Goal: Task Accomplishment & Management: Complete application form

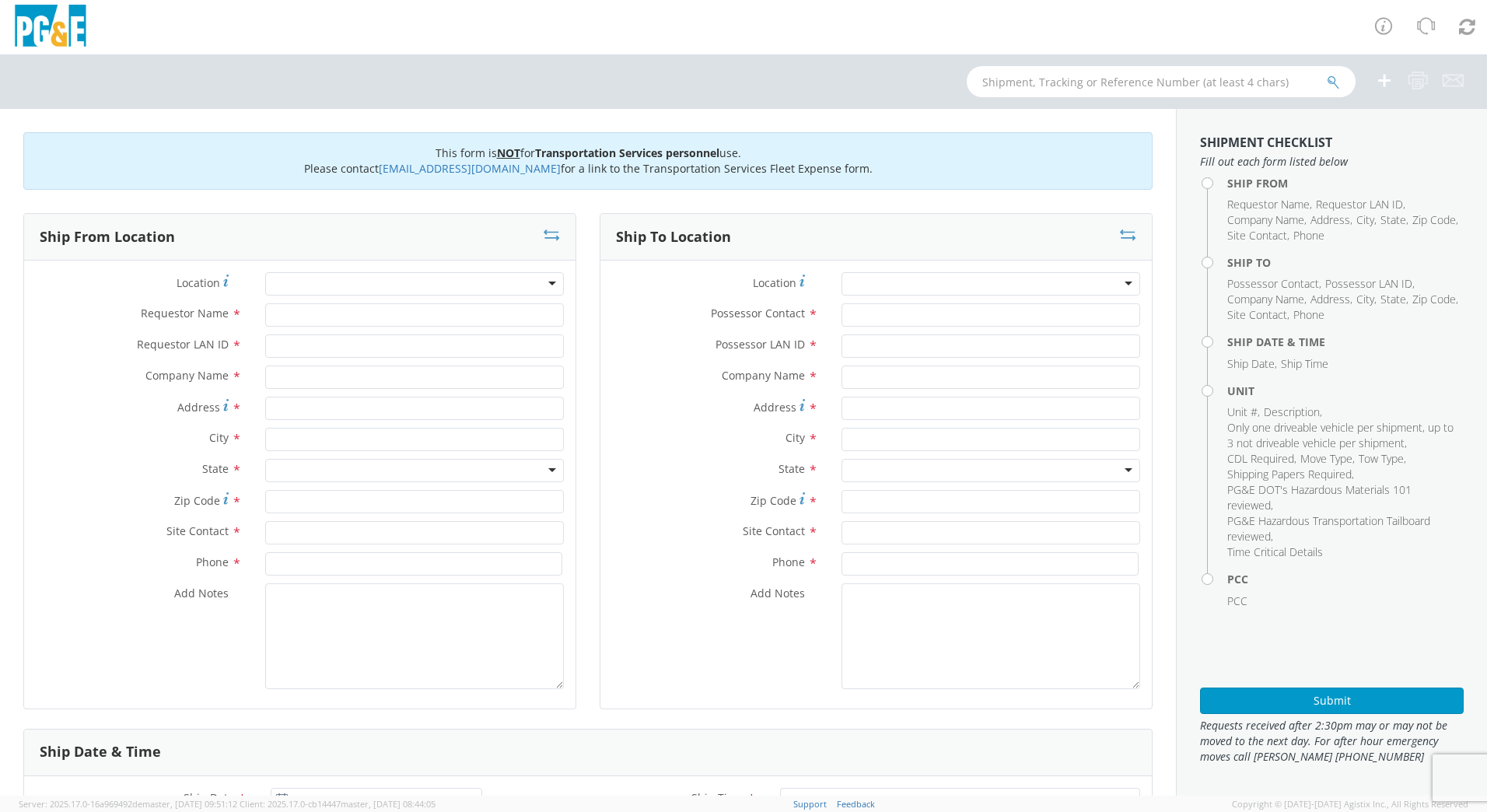
click at [311, 288] on div at bounding box center [415, 284] width 299 height 23
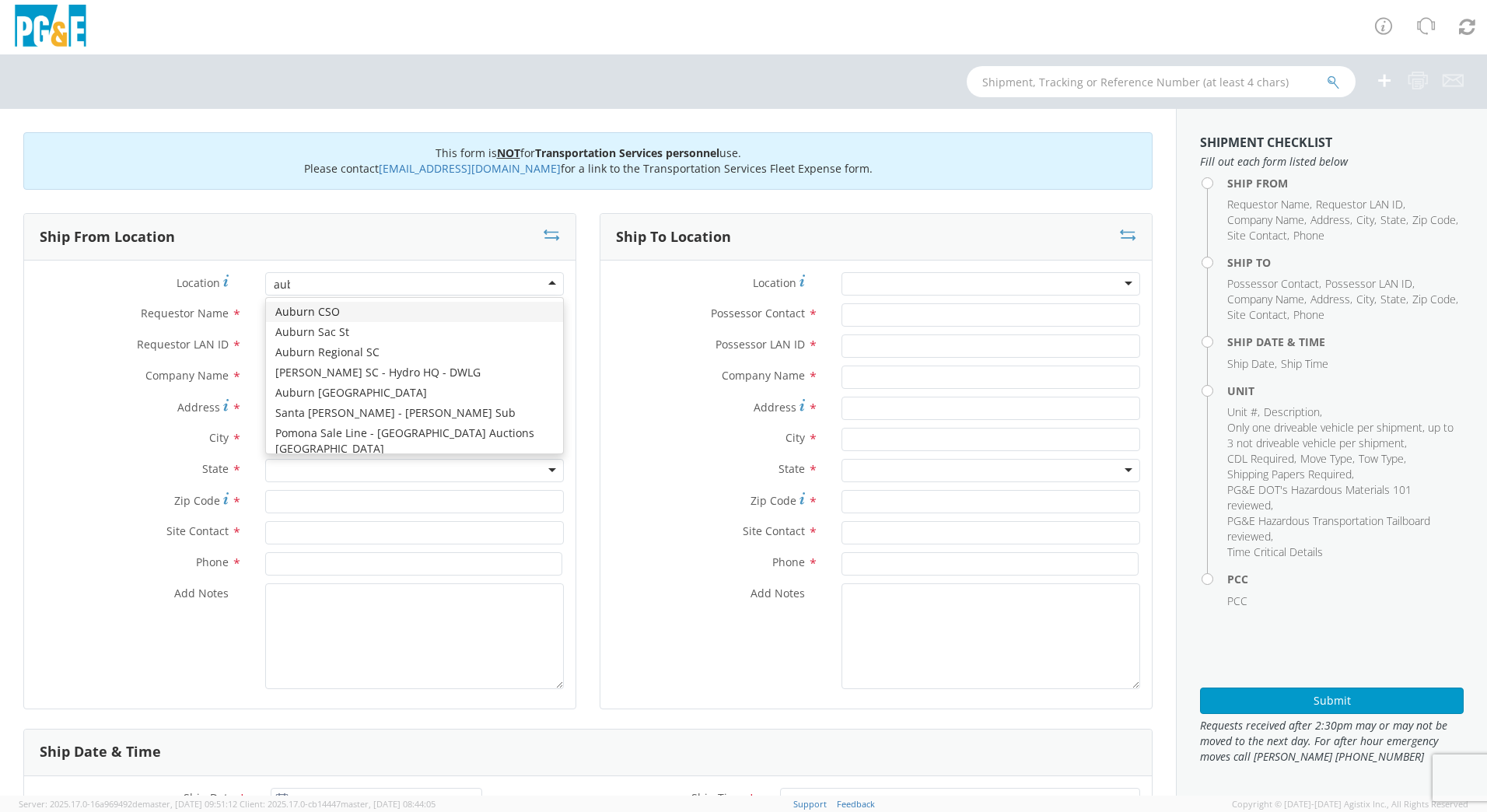
type input "aubu"
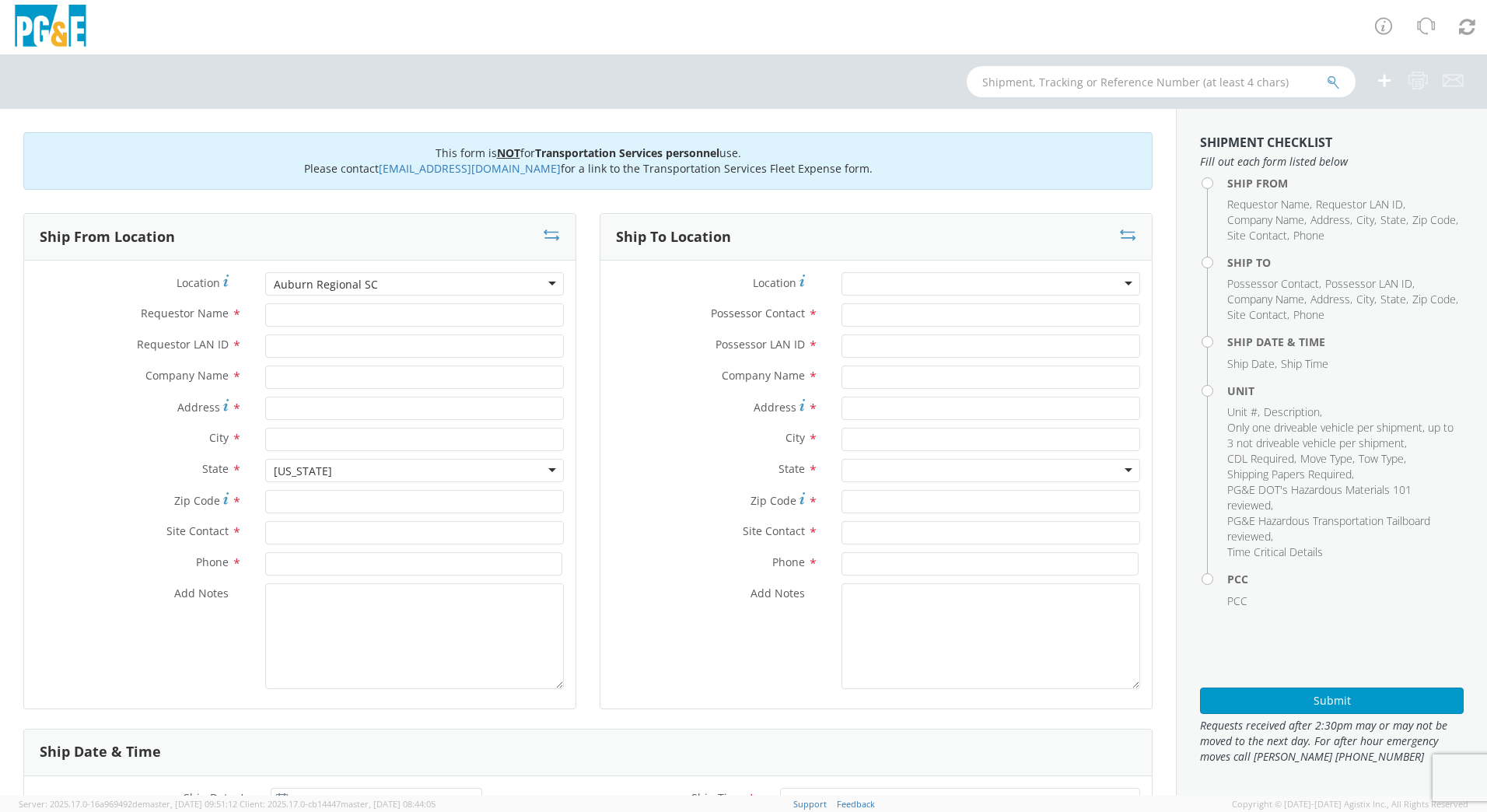
type input "PG&E"
type input "[STREET_ADDRESS][PERSON_NAME]"
type input "AUBURN"
type input "95602"
click at [351, 325] on input "Requestor Name *" at bounding box center [415, 314] width 299 height 23
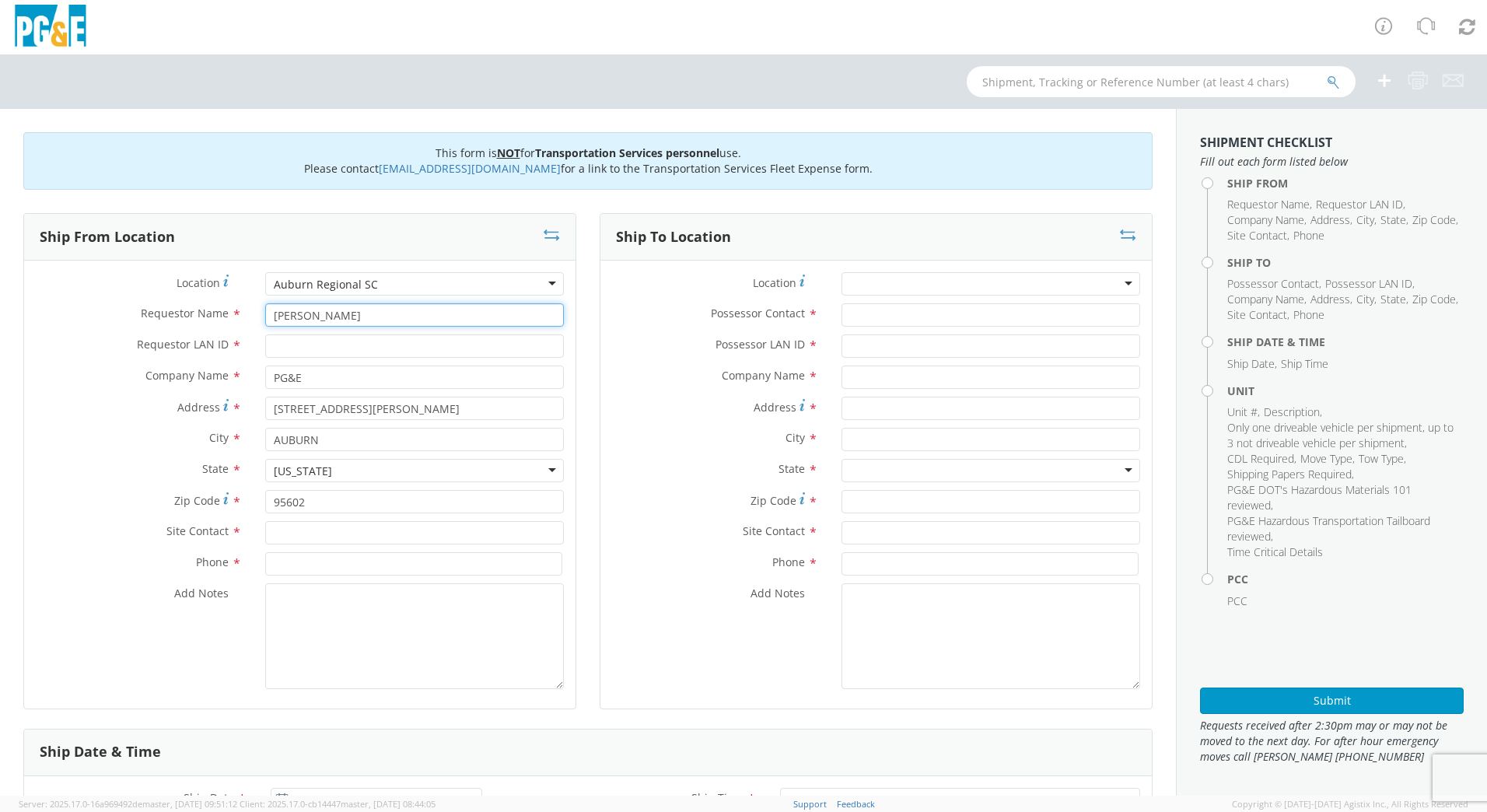
type input "[PERSON_NAME]"
type input "dmtg"
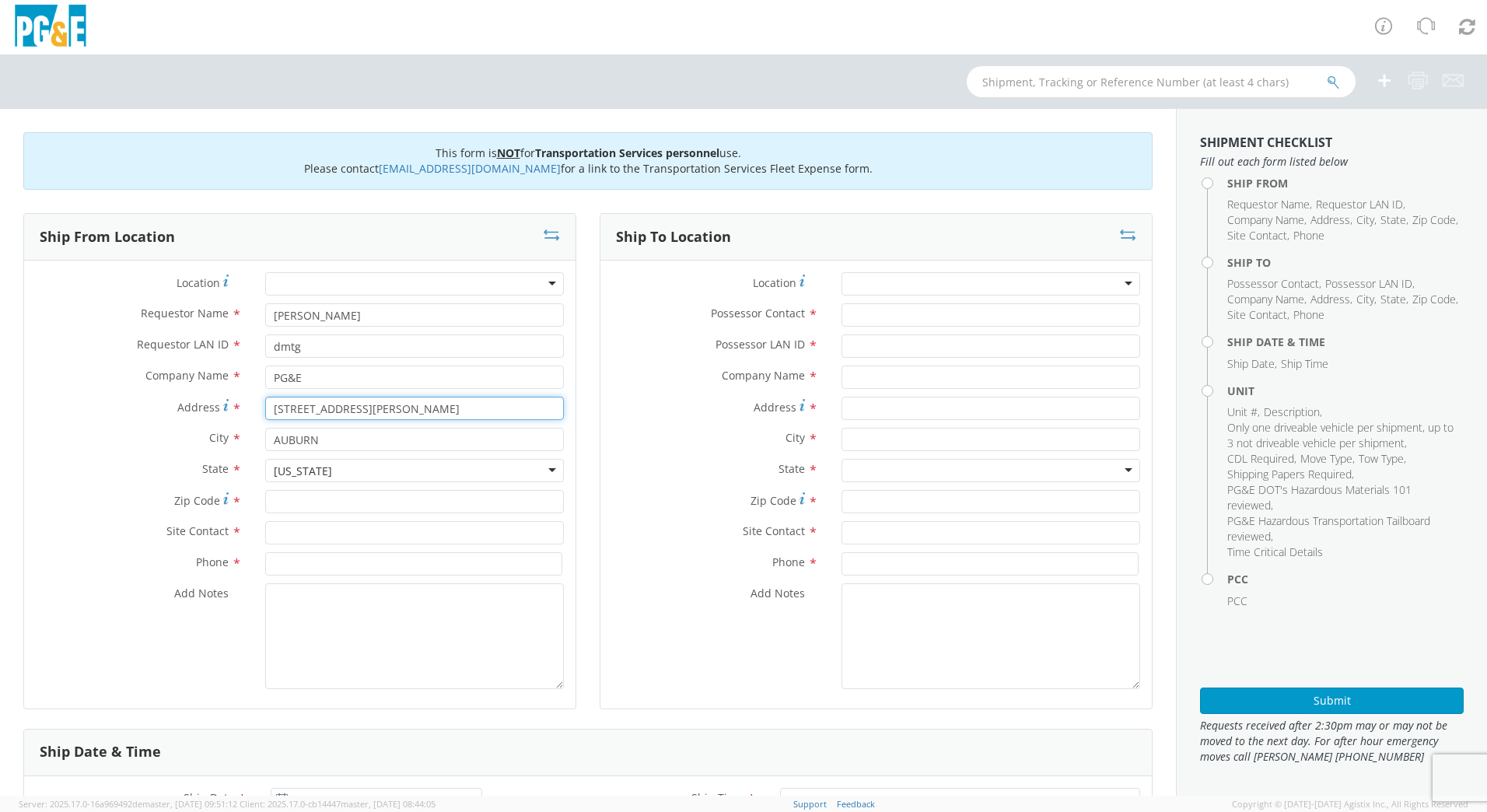
type input "[STREET_ADDRESS][PERSON_NAME]"
click at [403, 496] on input "Zip Code *" at bounding box center [415, 502] width 299 height 23
type input "95602"
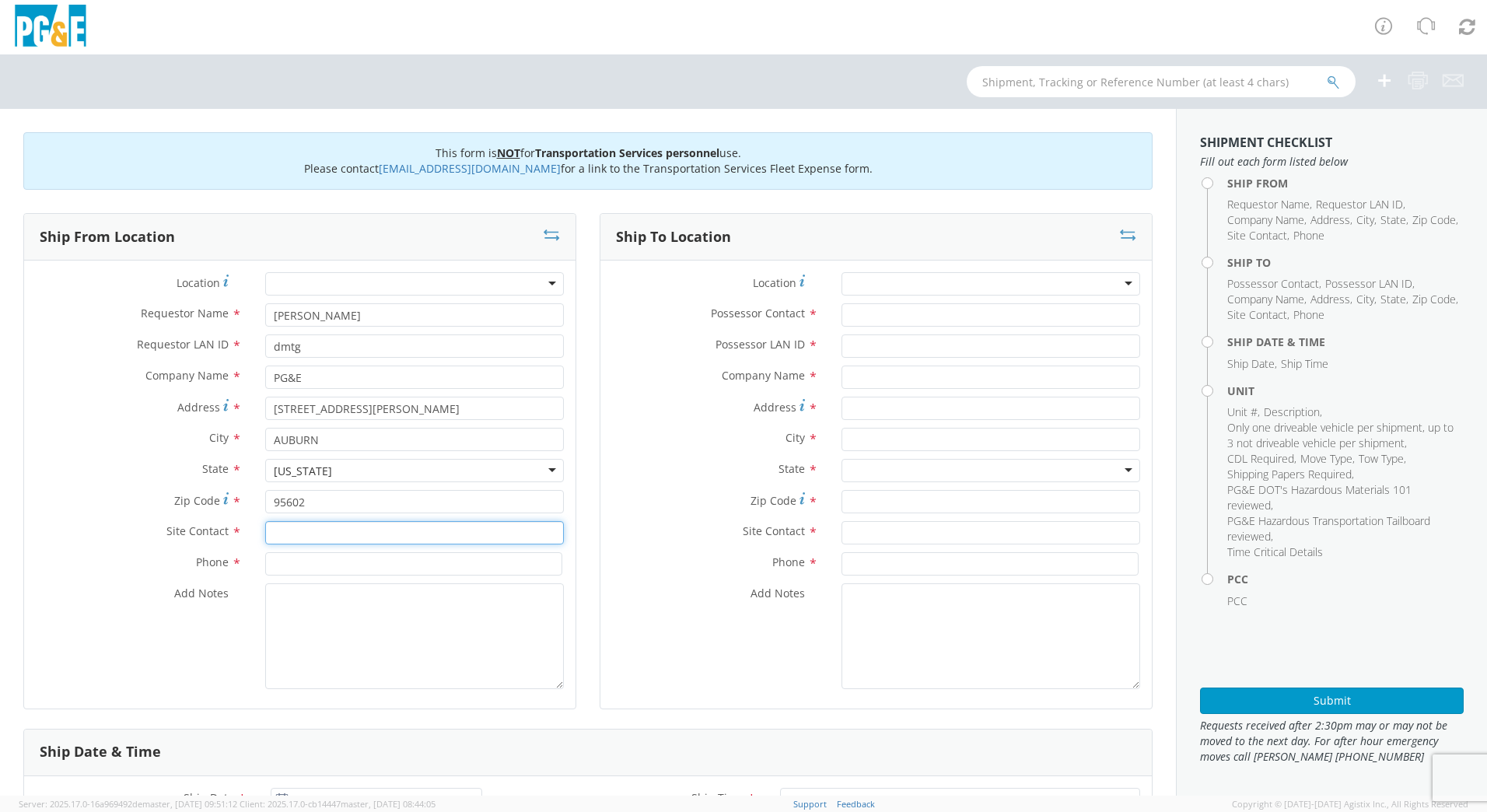
click at [314, 530] on input "text" at bounding box center [415, 532] width 299 height 23
click at [368, 532] on input "text" at bounding box center [415, 532] width 299 height 23
type input "[PERSON_NAME]"
type input "[PHONE_NUMBER]"
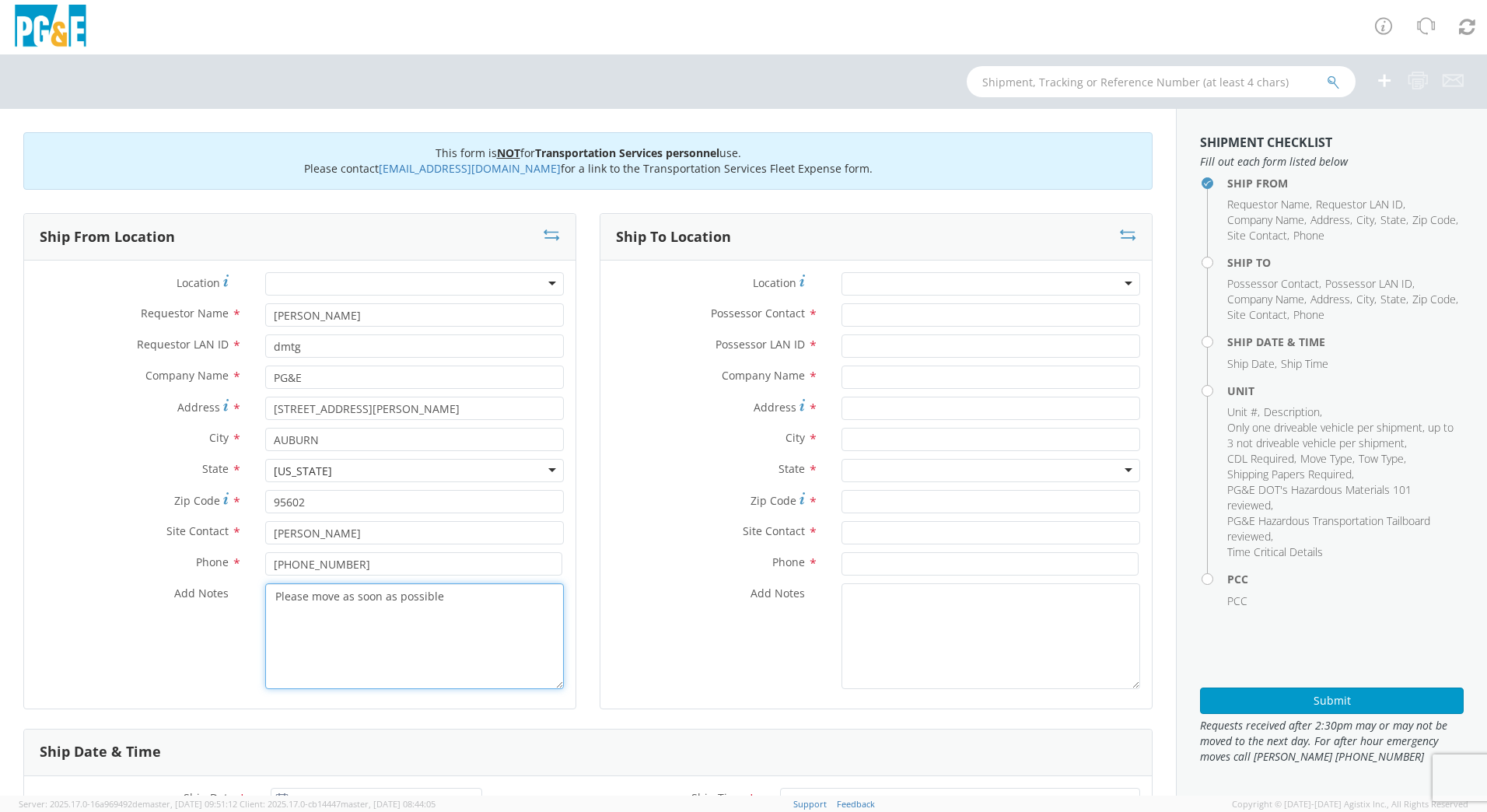
type textarea "Please move as soon as possible"
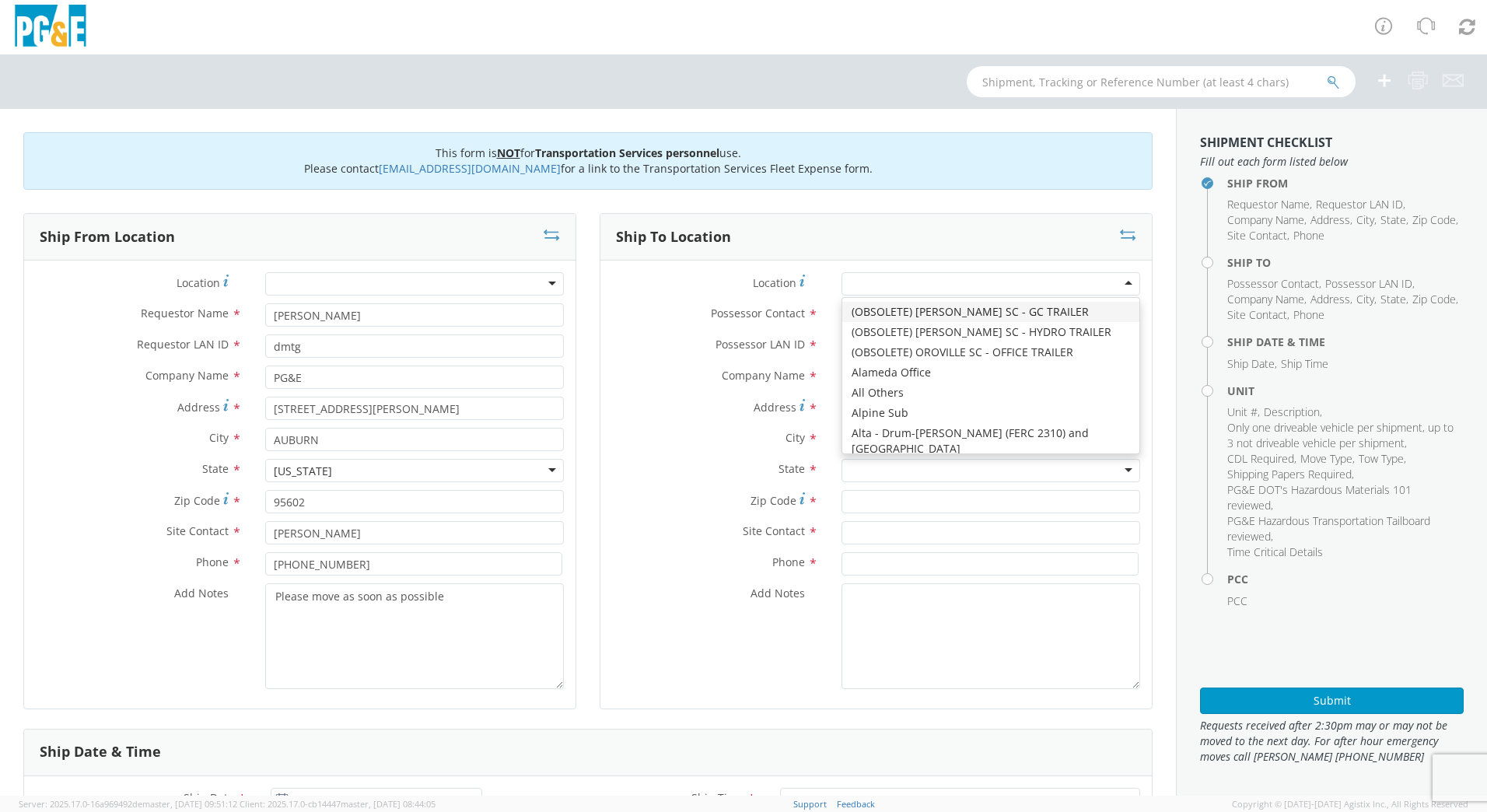
click at [918, 279] on div at bounding box center [991, 284] width 299 height 23
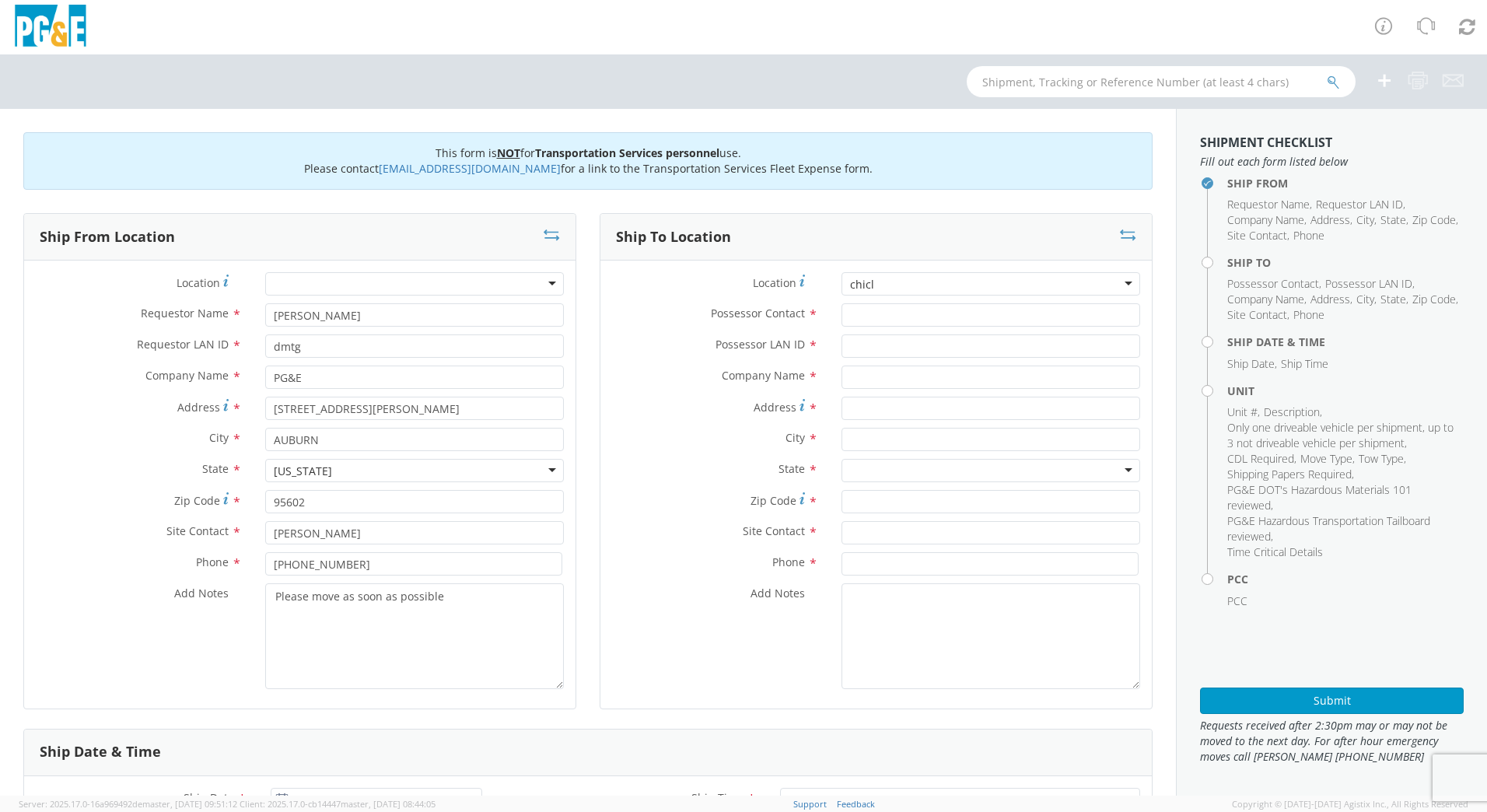
type input "chic"
type input "PG&E"
type input "[STREET_ADDRESS]"
type input "CHICO"
type input "95928"
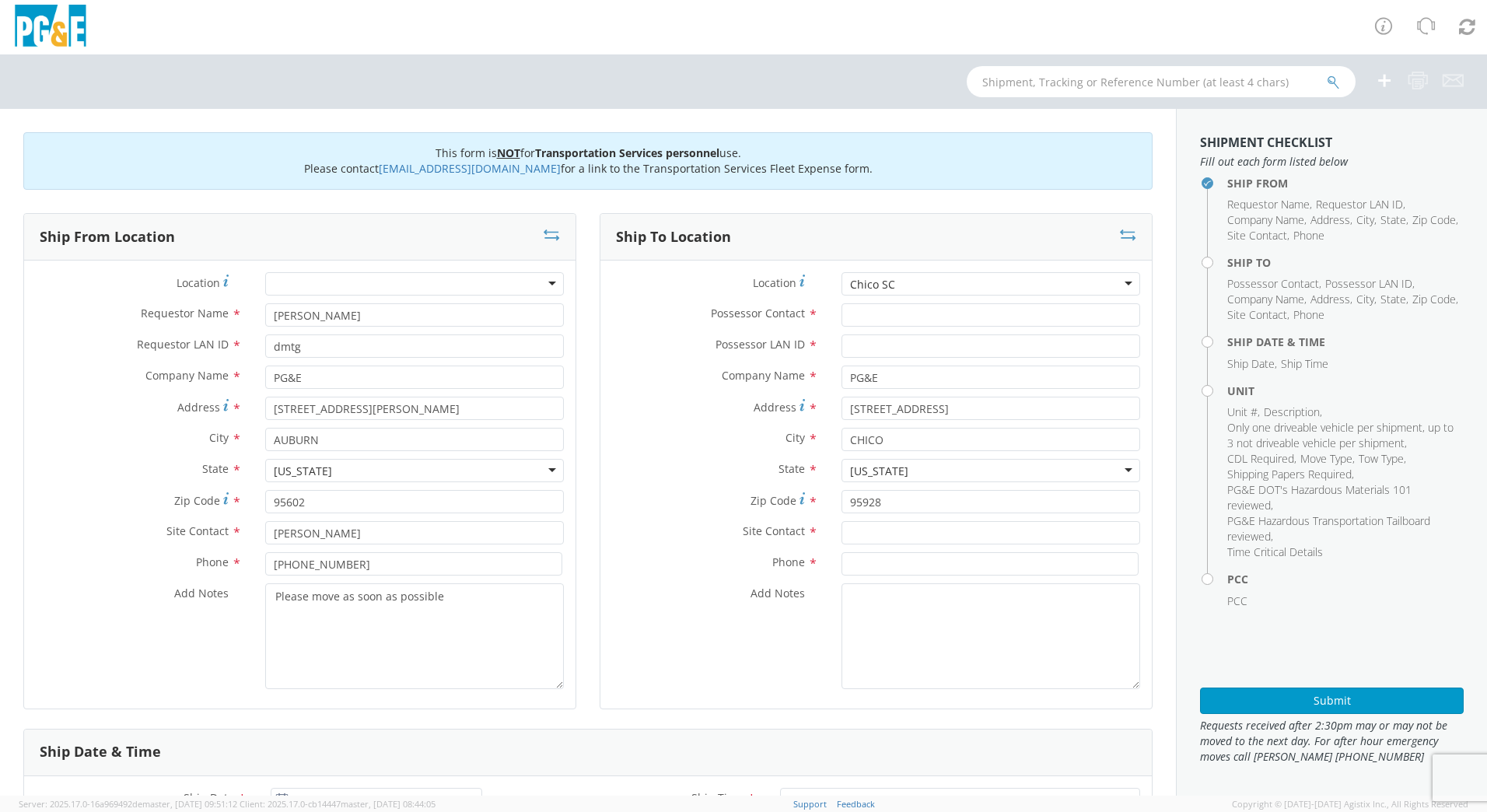
scroll to position [0, 0]
click at [858, 311] on input "Possessor Contact *" at bounding box center [991, 314] width 299 height 23
type input "d"
type input "[PERSON_NAME]"
type input "drtm"
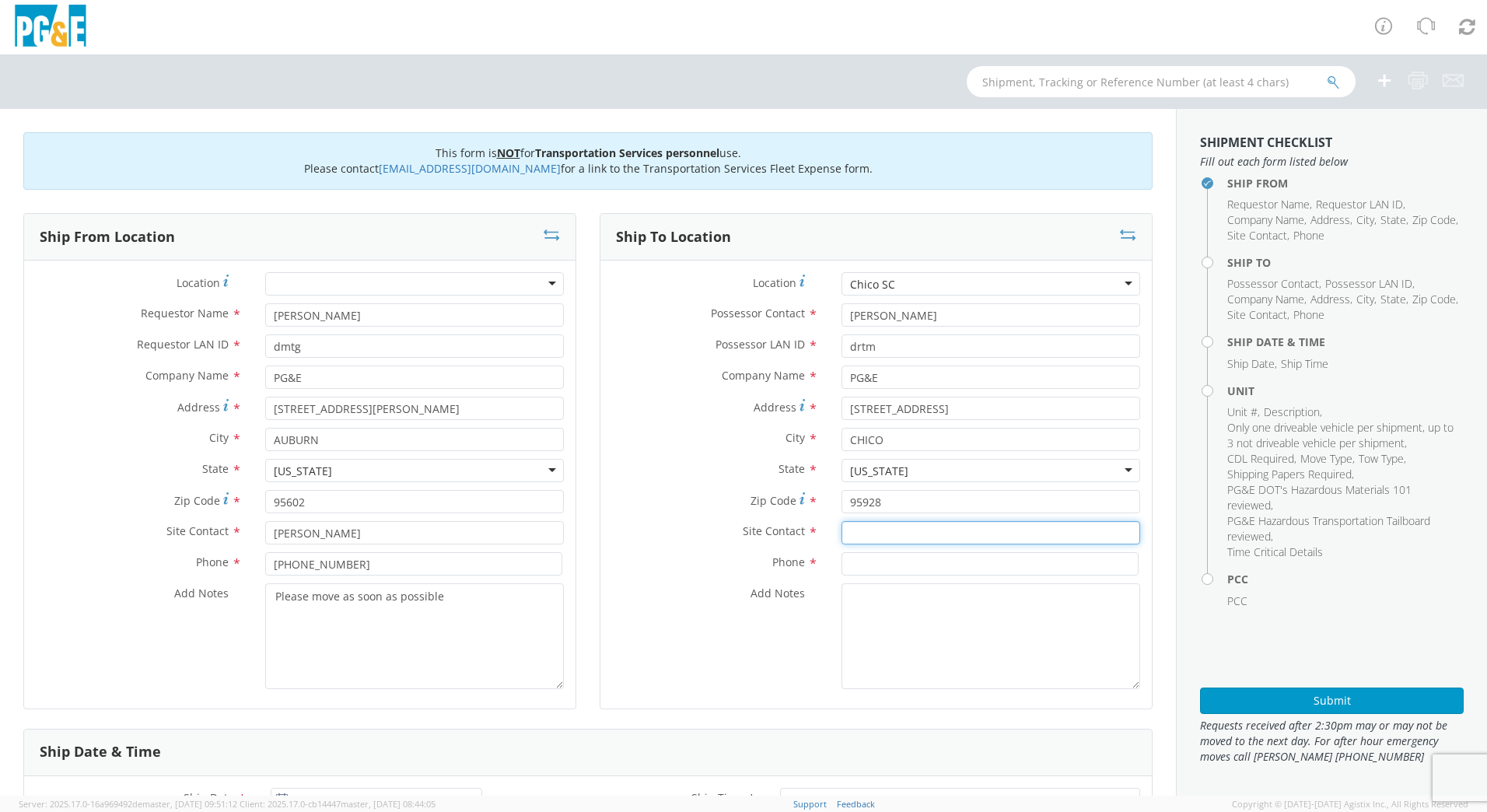
click at [898, 534] on input "text" at bounding box center [991, 532] width 299 height 23
type input "[PERSON_NAME]"
click at [882, 564] on input at bounding box center [990, 564] width 297 height 23
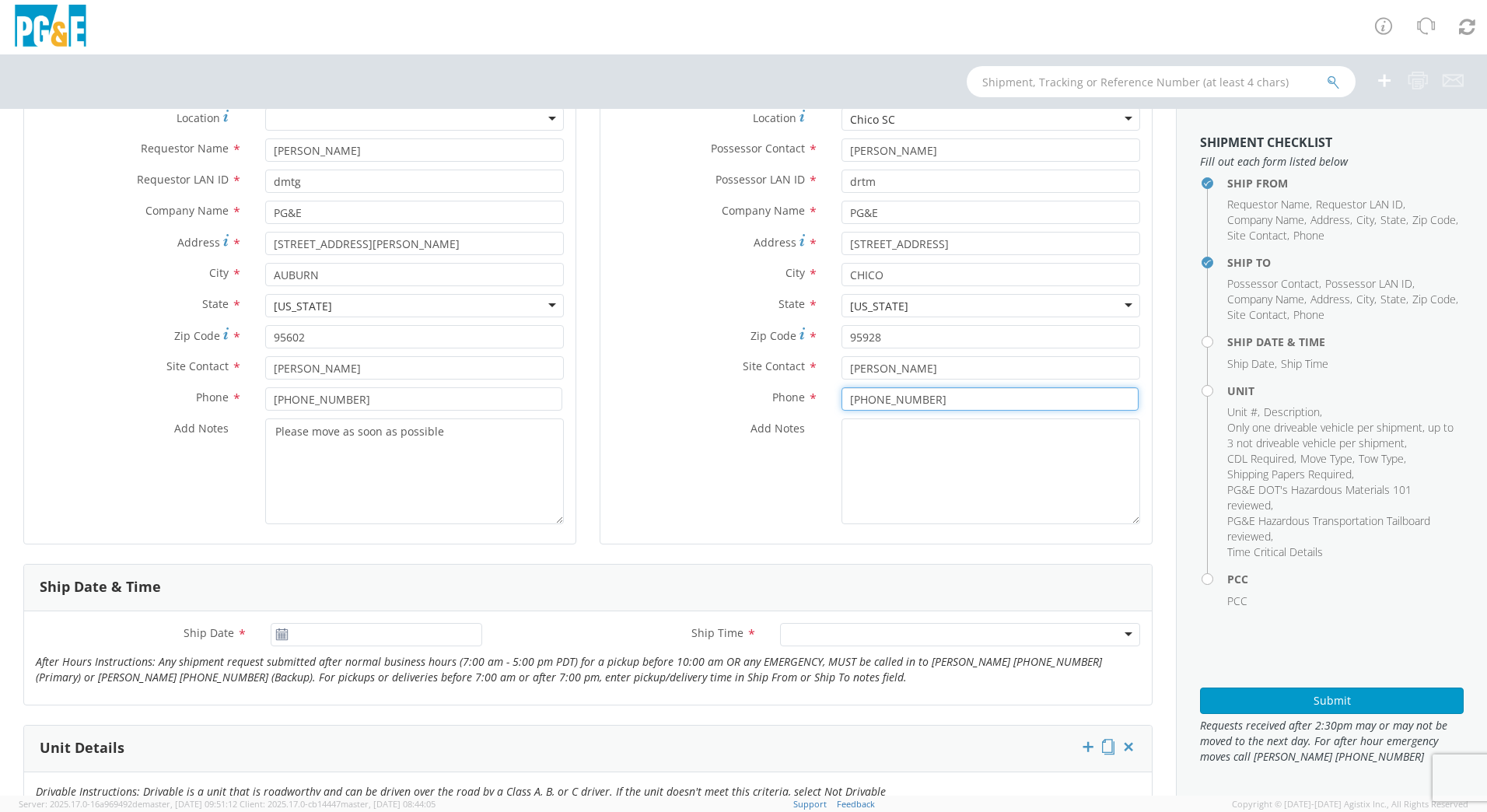
scroll to position [311, 0]
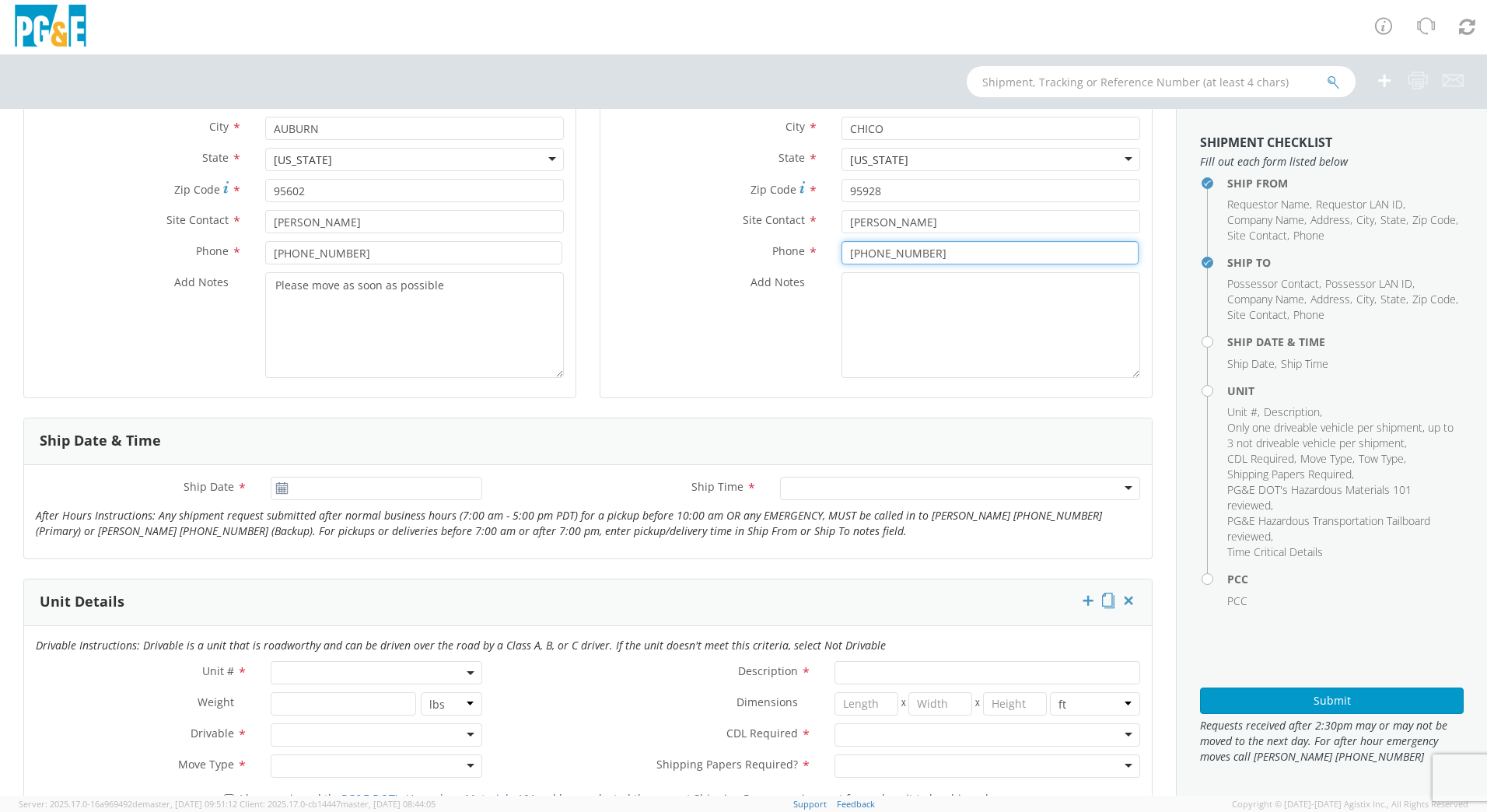
type input "[PHONE_NUMBER]"
click at [358, 491] on input "[DATE]" at bounding box center [376, 488] width 211 height 23
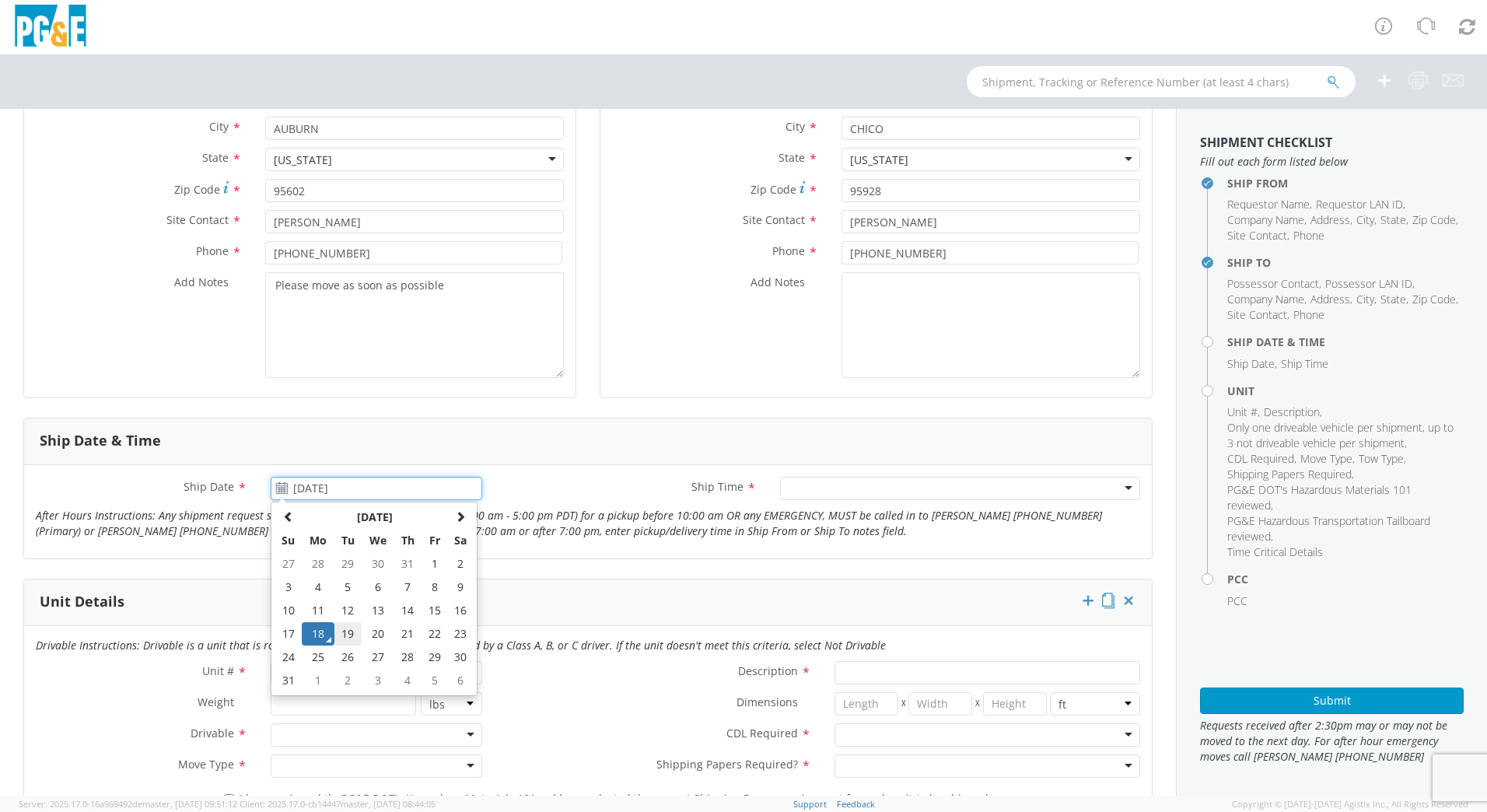
click at [336, 633] on td "19" at bounding box center [348, 633] width 27 height 23
type input "[DATE]"
click at [830, 479] on div at bounding box center [959, 488] width 360 height 23
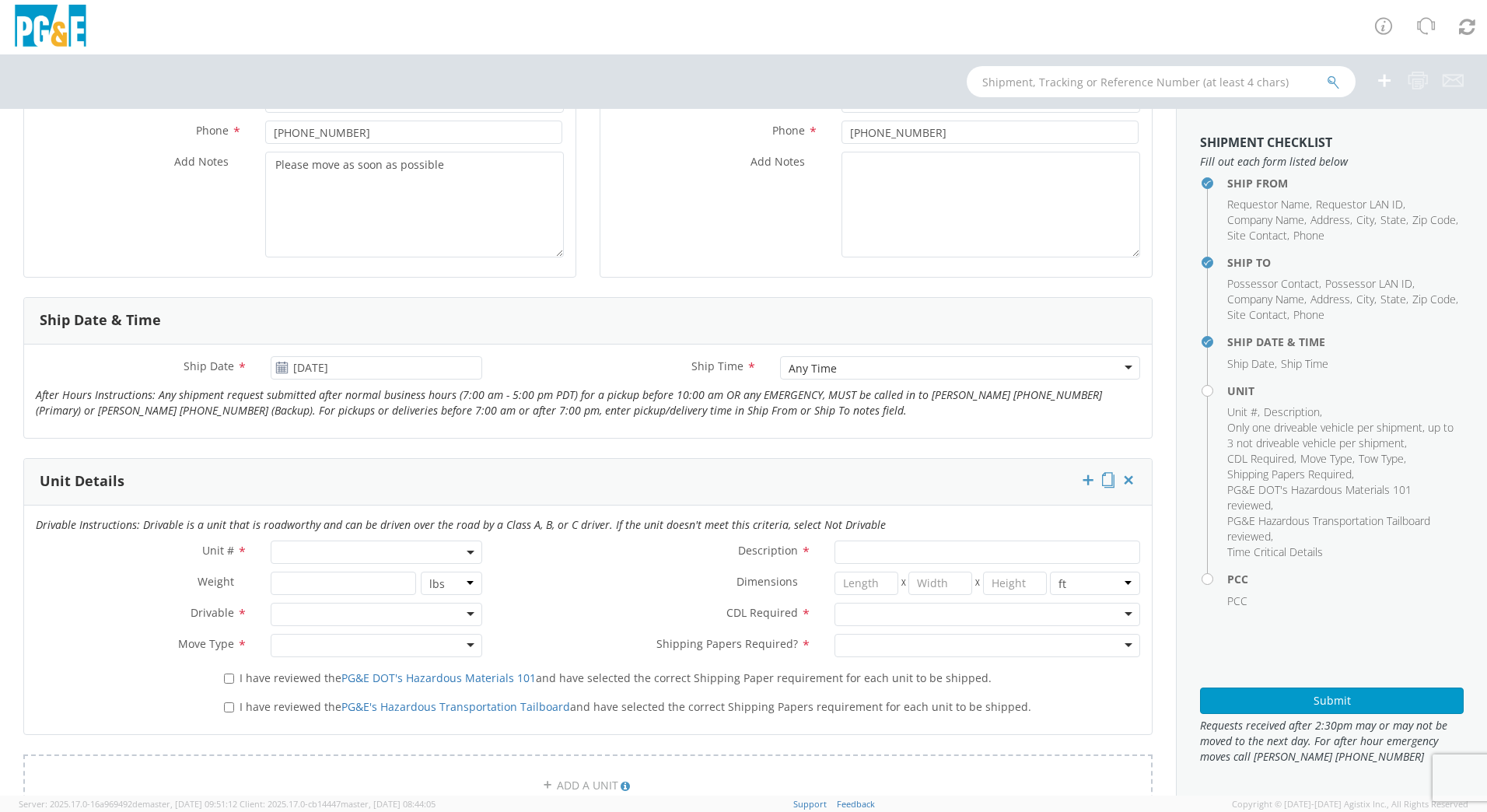
scroll to position [545, 0]
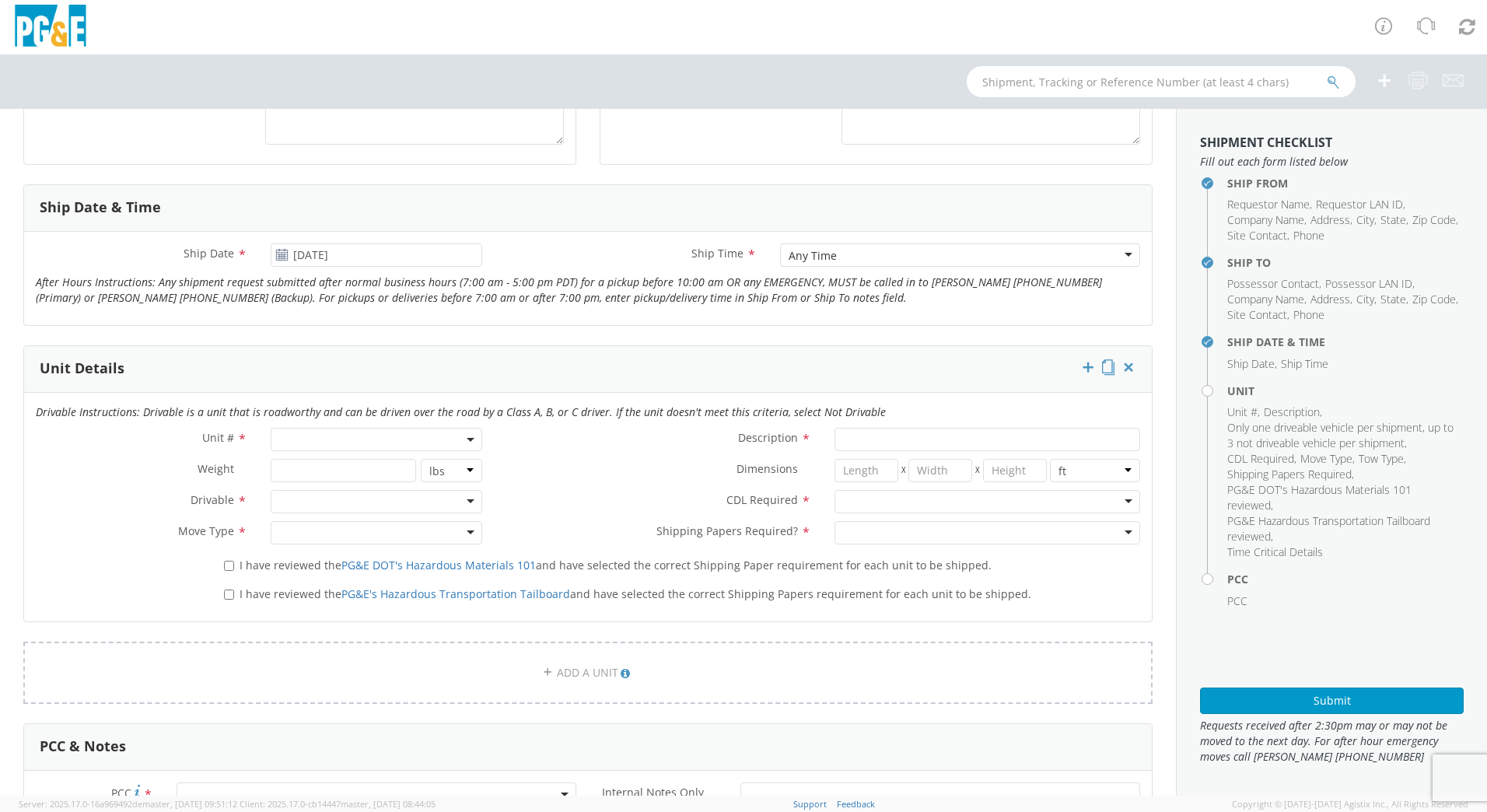
click at [343, 434] on span at bounding box center [376, 439] width 211 height 23
click at [419, 465] on input "search" at bounding box center [375, 465] width 202 height 23
type input "b35708"
type input "TRUCK; MEDIUM LINE 4X4"
type input "39000"
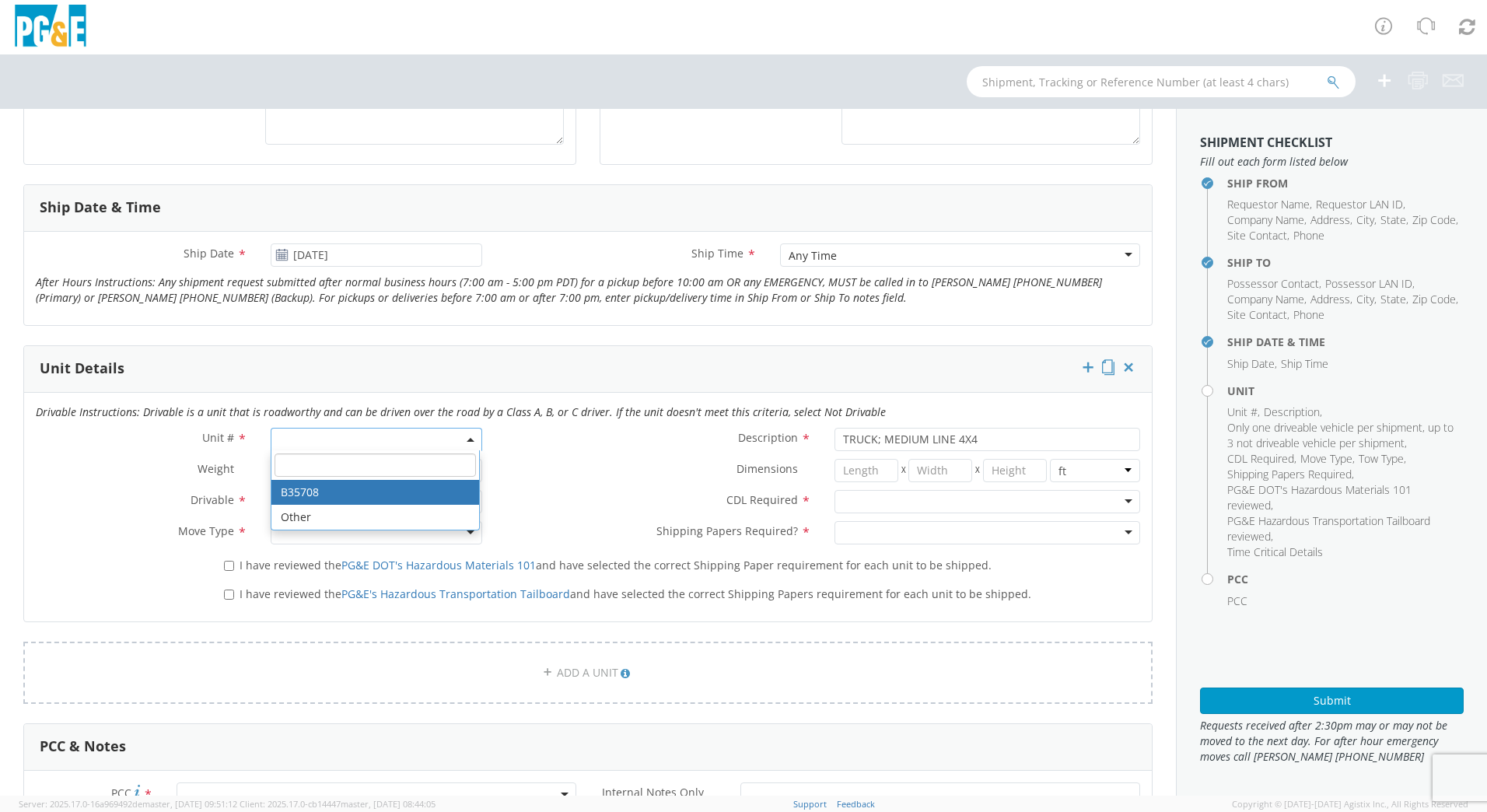
select select "B35708"
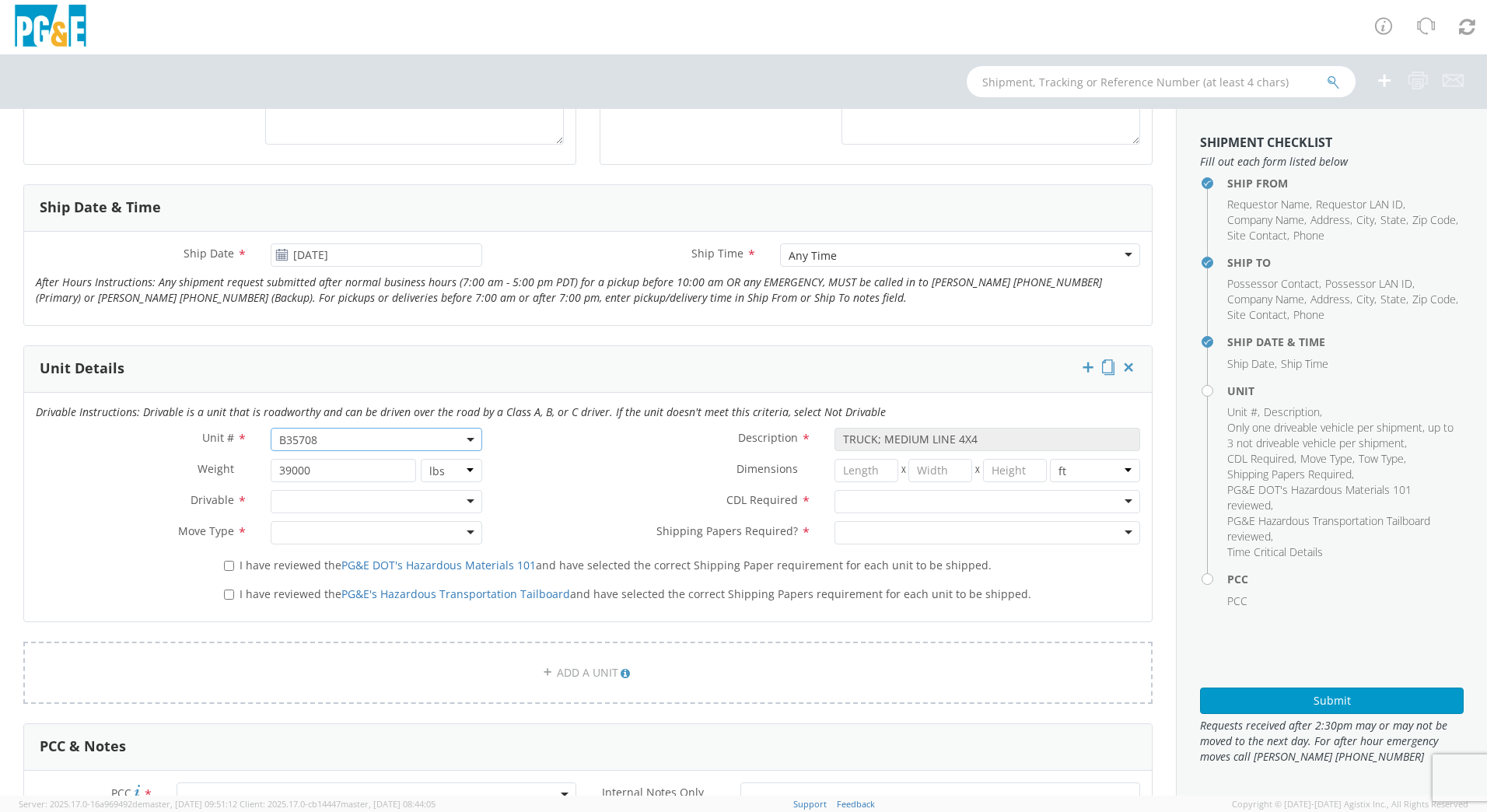
click at [303, 498] on div at bounding box center [376, 502] width 211 height 23
click at [308, 529] on div at bounding box center [376, 532] width 211 height 23
click at [229, 564] on input "I have reviewed the PG&E DOT's Hazardous Materials 101 and have selected the co…" at bounding box center [228, 566] width 11 height 11
checkbox input "true"
click at [230, 592] on input "I have reviewed the PG&E's Hazardous Transportation Tailboard and have selected…" at bounding box center [228, 594] width 11 height 11
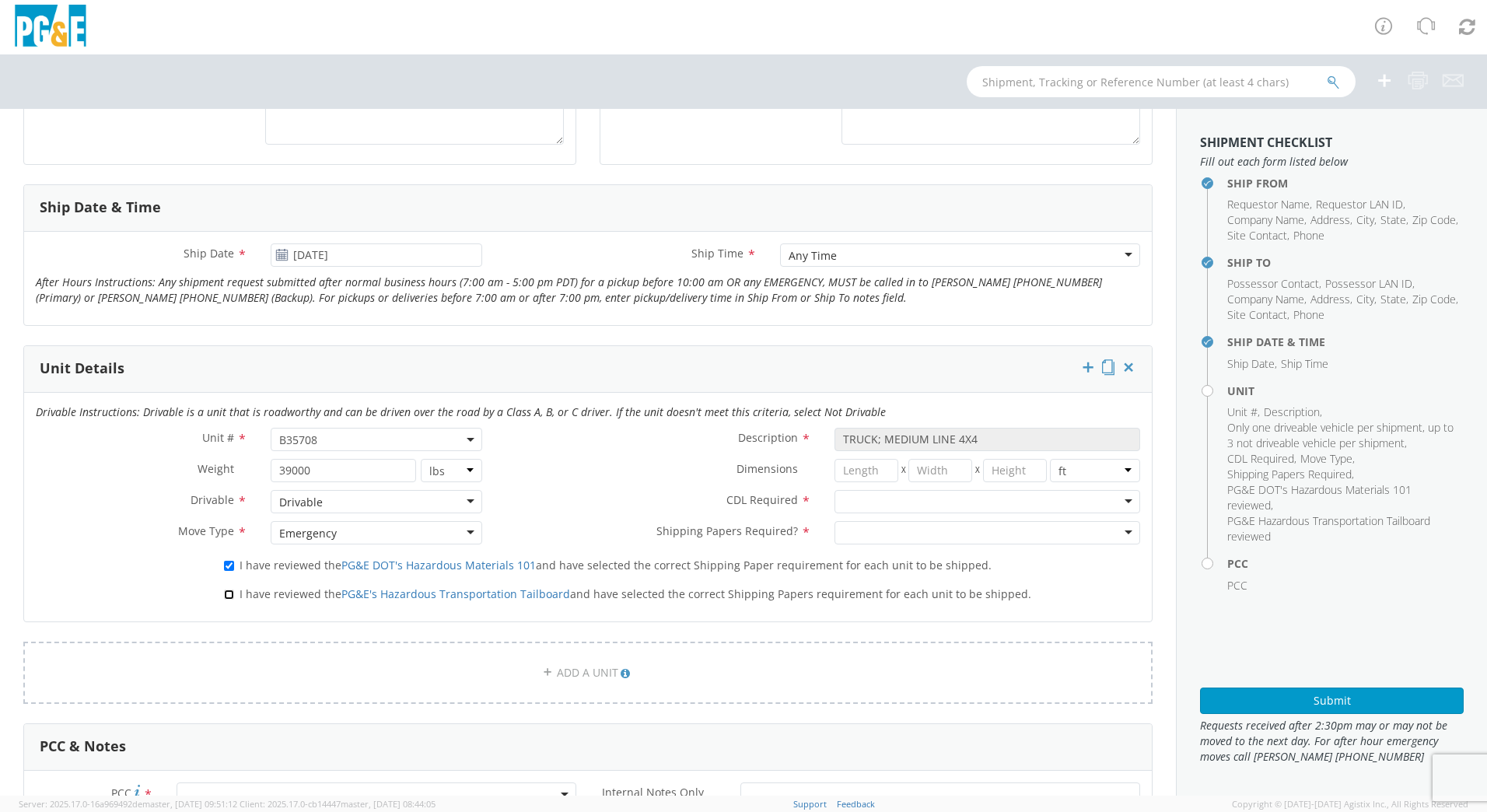
checkbox input "true"
click at [900, 512] on div at bounding box center [987, 502] width 306 height 23
click at [874, 532] on div at bounding box center [987, 532] width 306 height 23
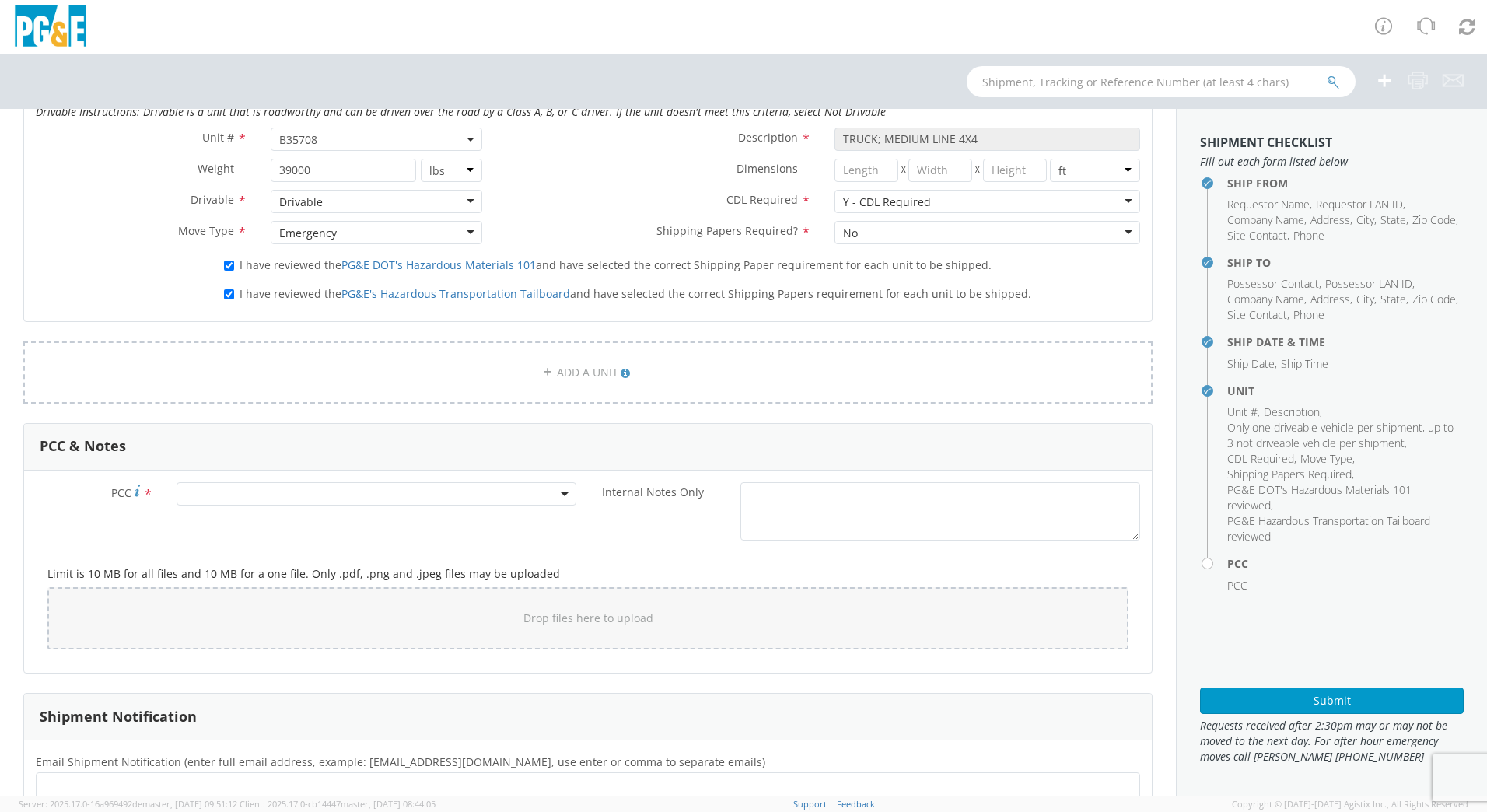
scroll to position [855, 0]
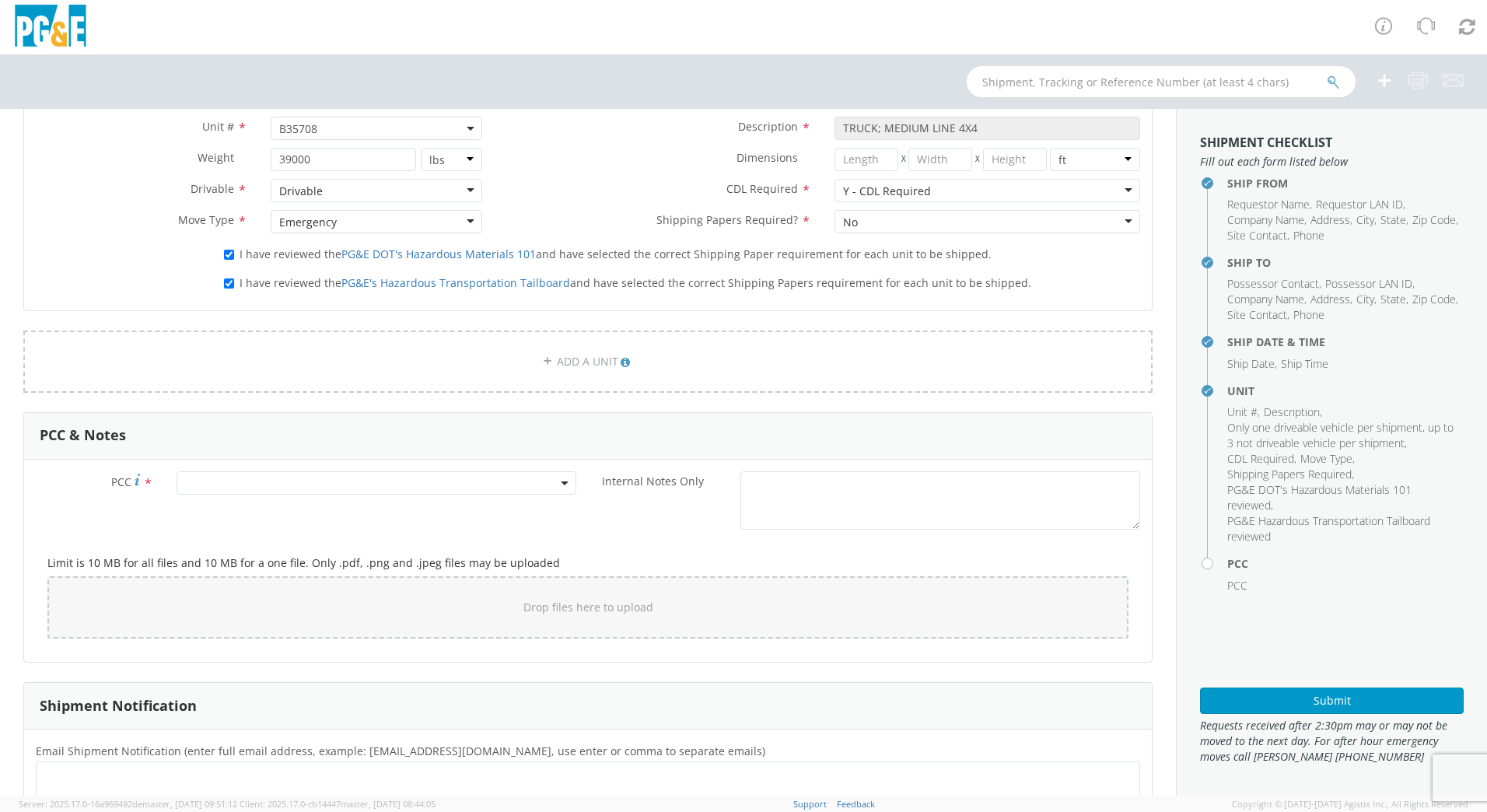
click at [319, 479] on span at bounding box center [377, 482] width 399 height 23
click at [234, 512] on input "number" at bounding box center [374, 508] width 387 height 23
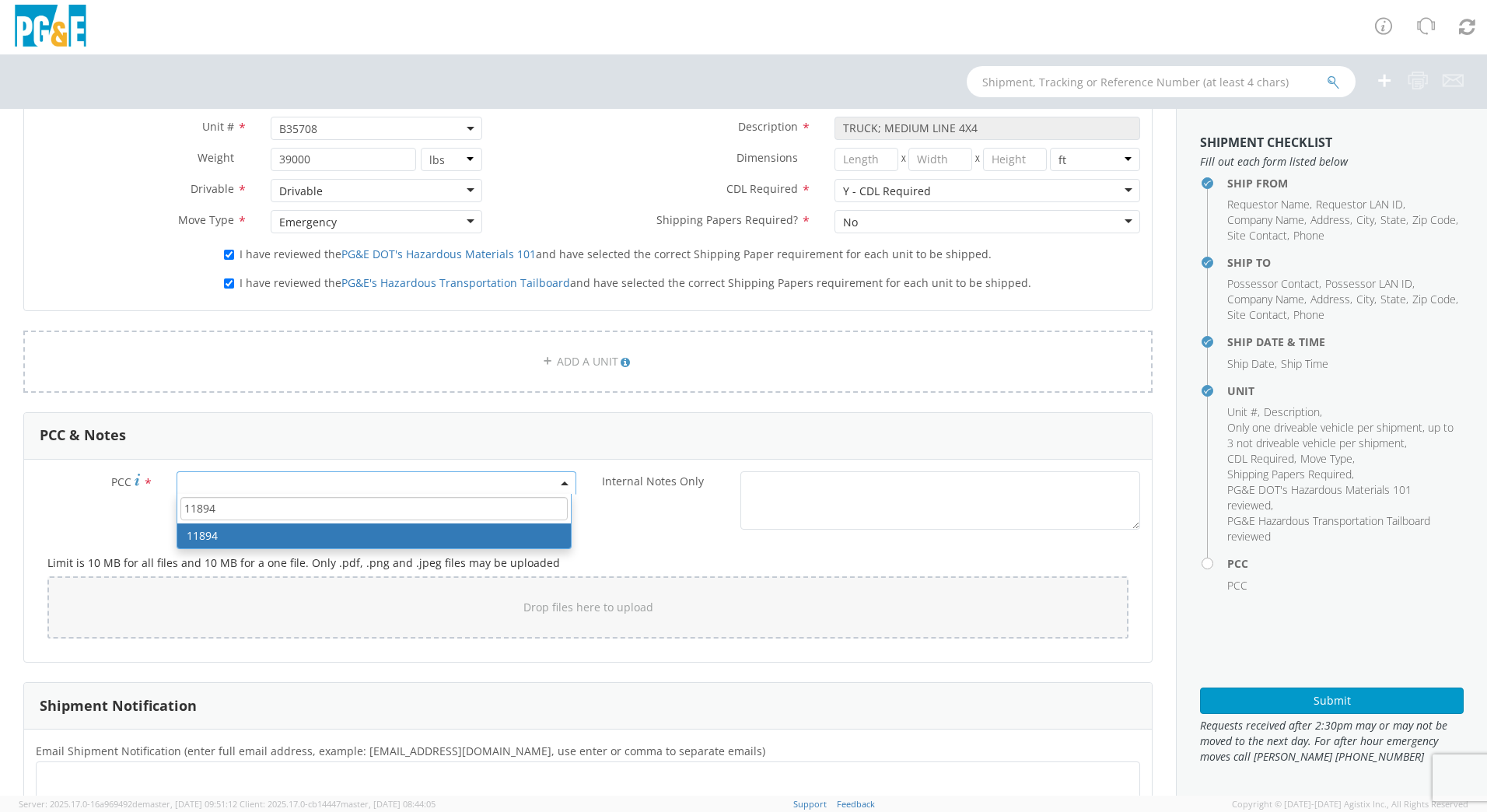
type input "11894"
select select "11894"
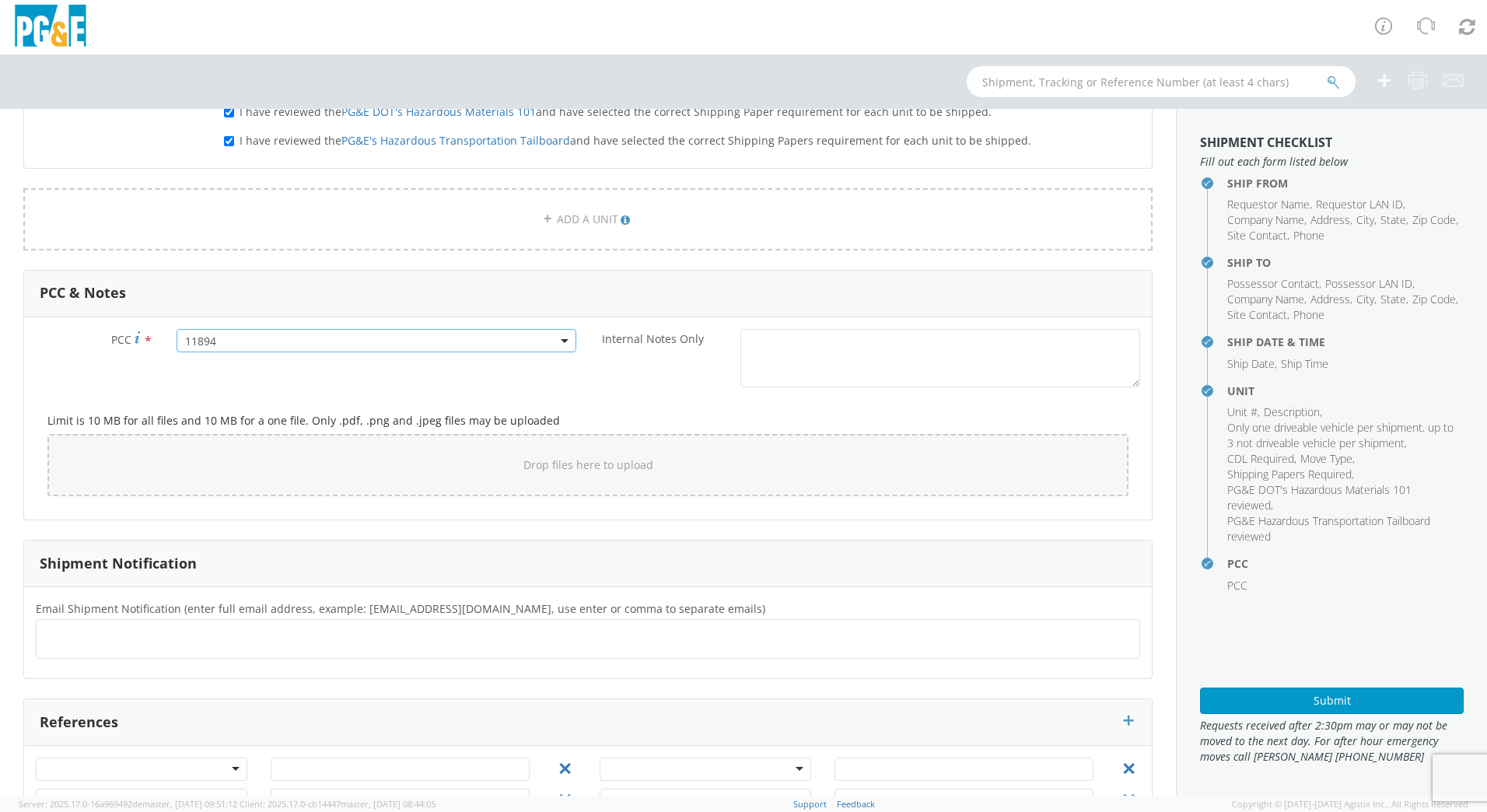
scroll to position [1054, 0]
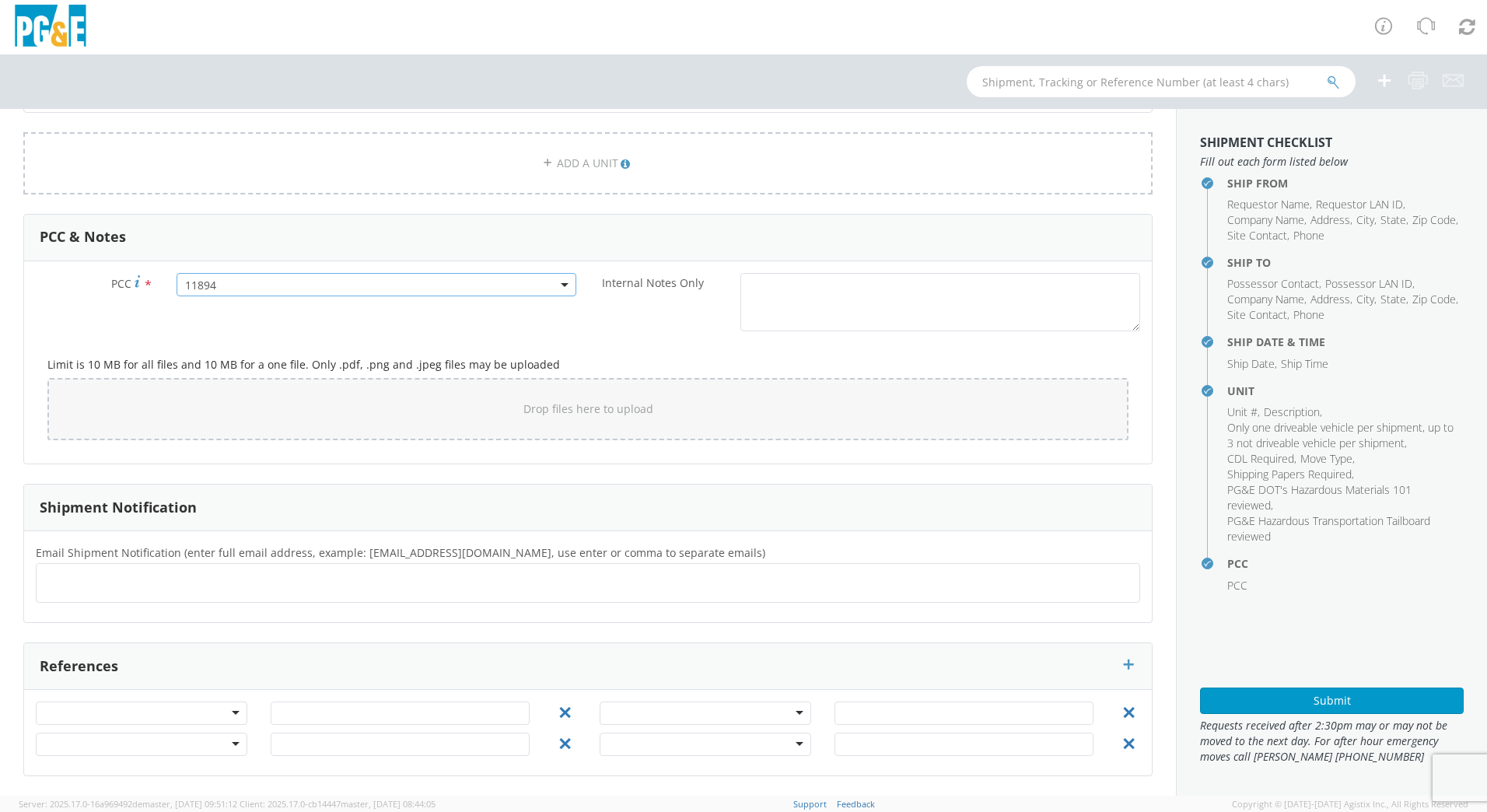
click at [87, 590] on ul at bounding box center [588, 583] width 1090 height 26
type input "[EMAIL_ADDRESS][DOMAIN_NAME]"
drag, startPoint x: 164, startPoint y: 587, endPoint x: 190, endPoint y: 583, distance: 26.3
click at [266, 587] on input "text" at bounding box center [273, 583] width 16 height 23
type input "[EMAIL_ADDRESS][DOMAIN_NAME]"
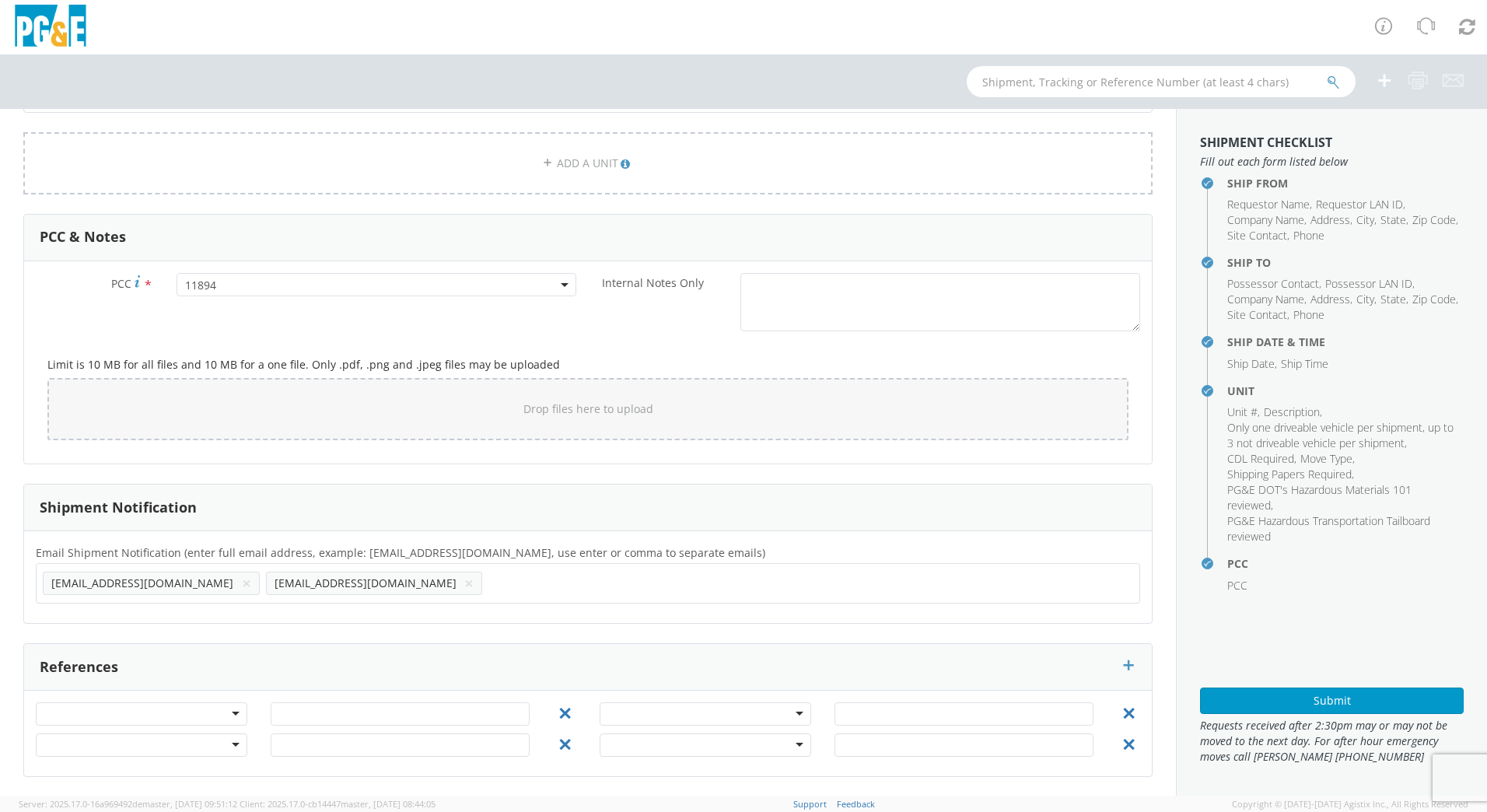
click at [348, 590] on ul "[EMAIL_ADDRESS][DOMAIN_NAME] × [EMAIL_ADDRESS][DOMAIN_NAME] ×" at bounding box center [588, 584] width 1090 height 27
type input "[EMAIL_ADDRESS][DOMAIN_NAME]"
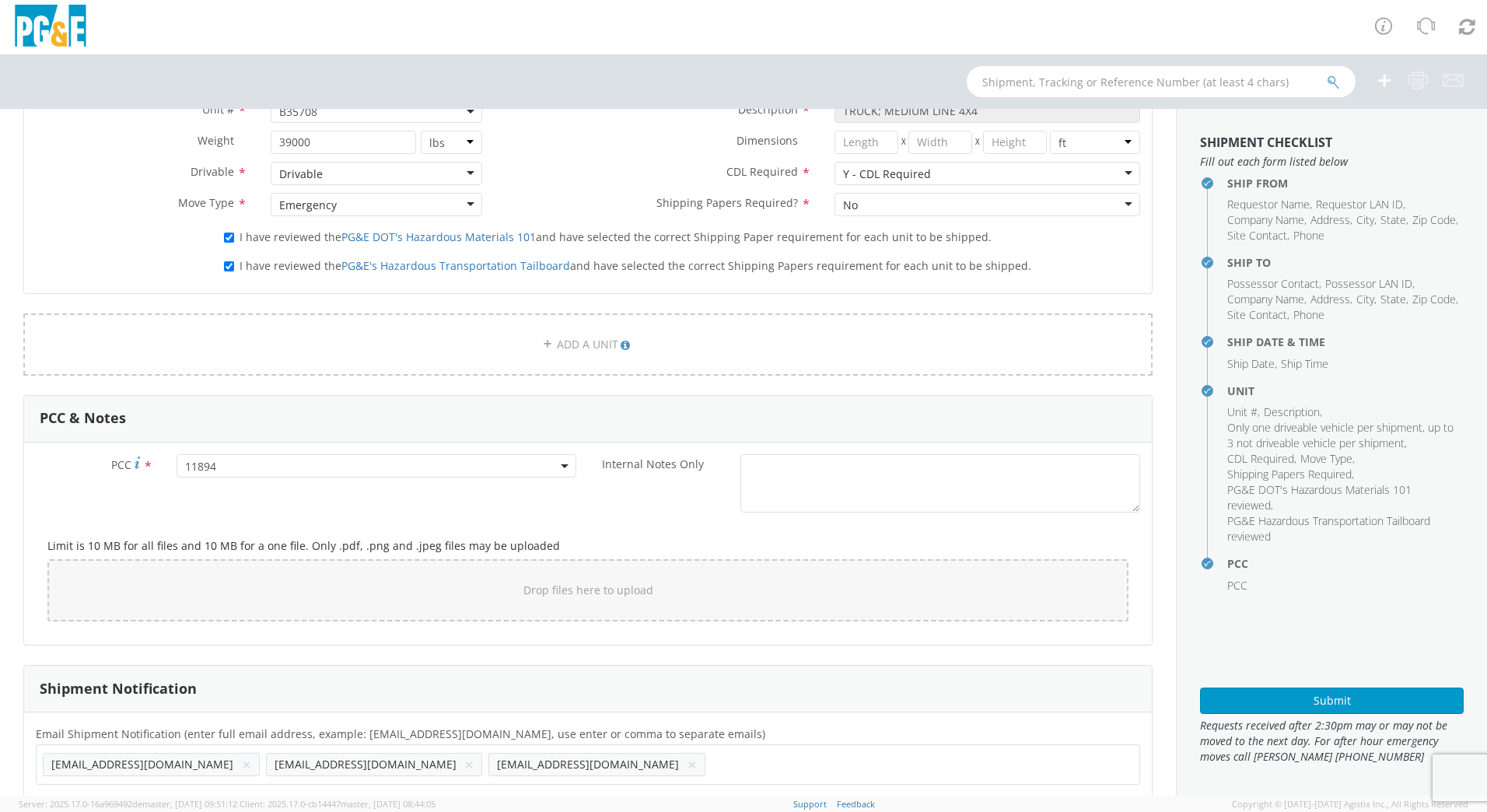
scroll to position [898, 0]
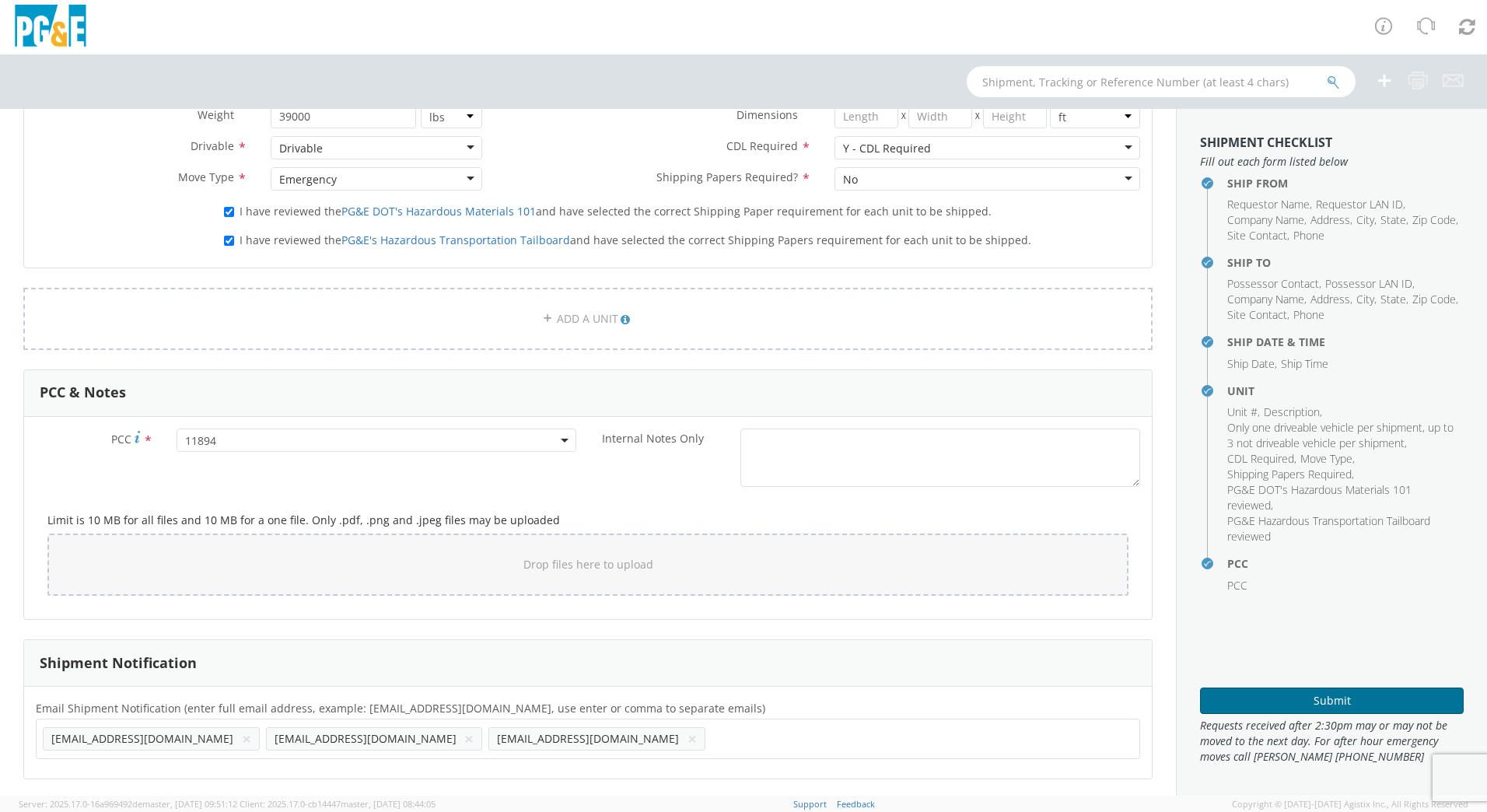
click at [1257, 697] on button "Submit" at bounding box center [1332, 701] width 264 height 27
